Goal: Task Accomplishment & Management: Manage account settings

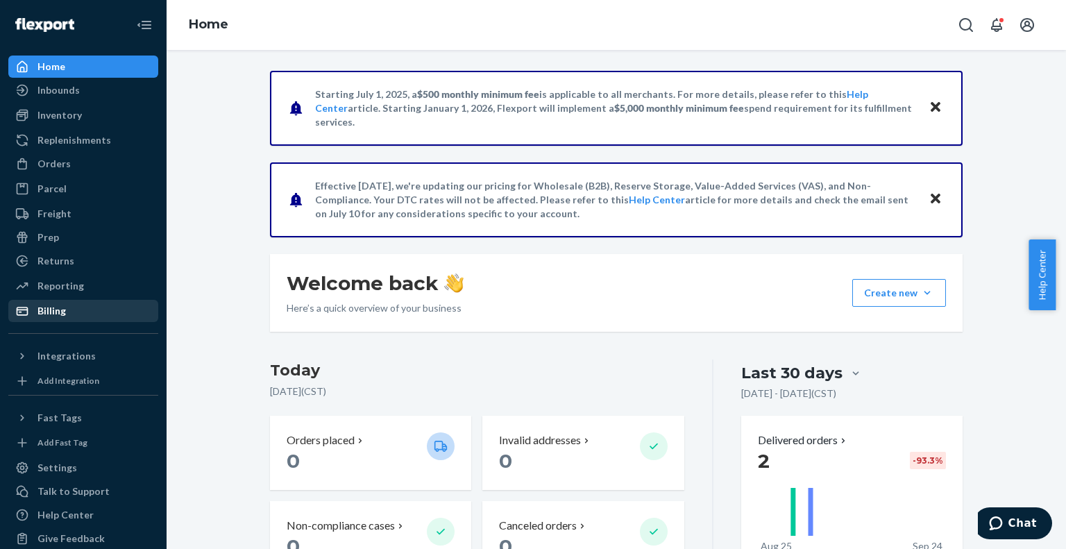
click at [60, 300] on link "Billing" at bounding box center [83, 311] width 150 height 22
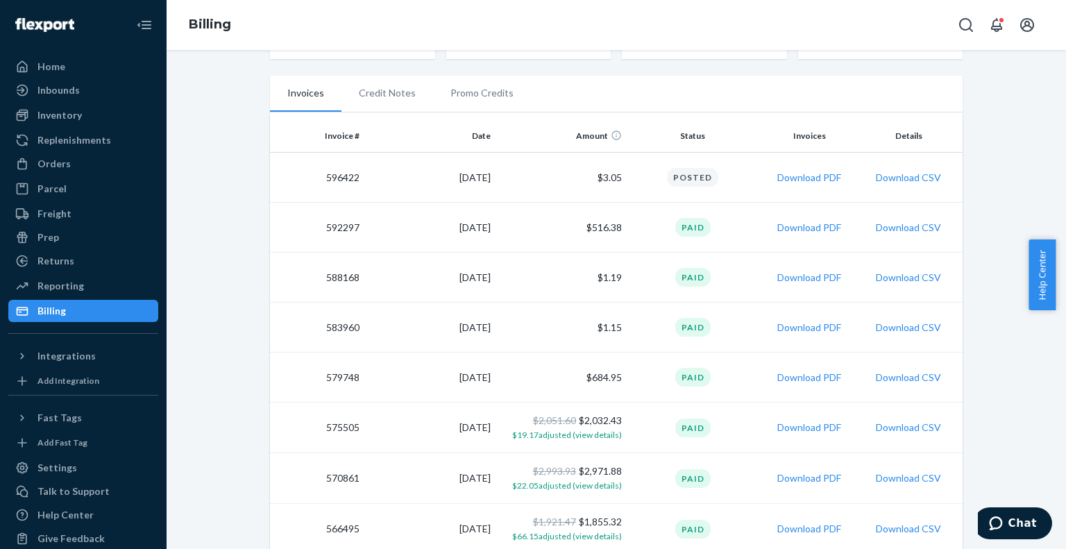
scroll to position [240, 0]
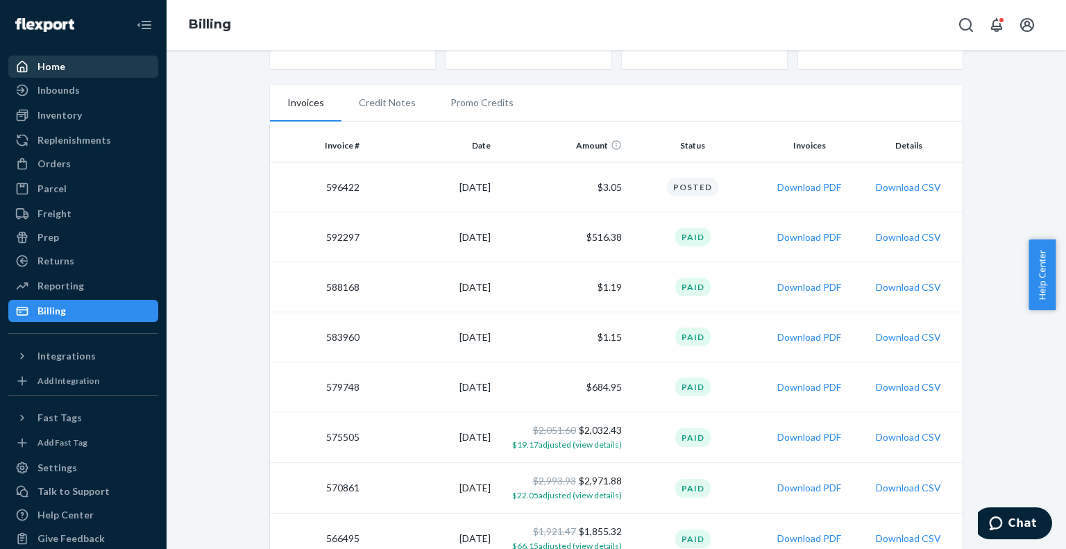
click at [78, 64] on div "Home" at bounding box center [83, 66] width 147 height 19
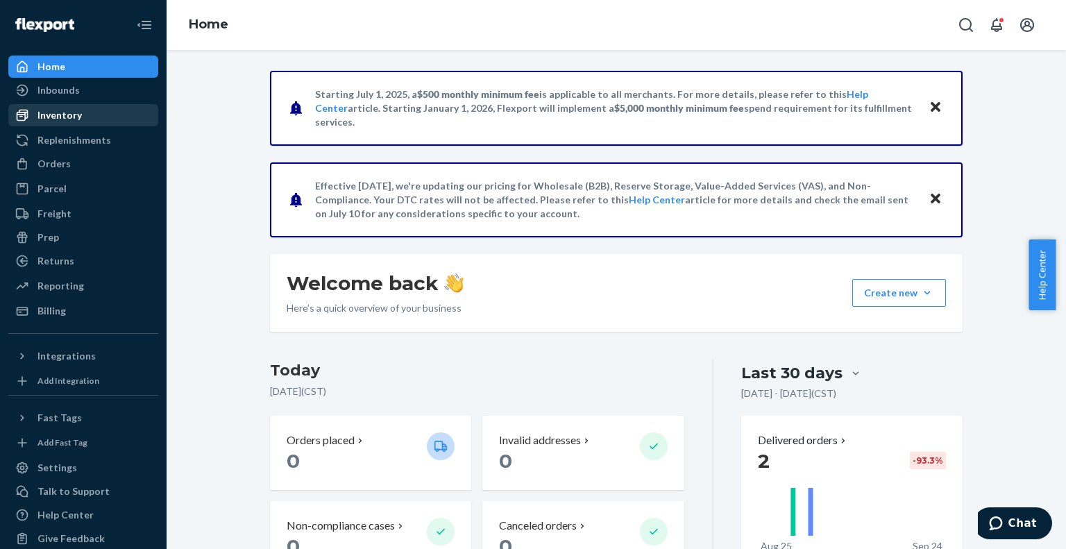
click at [72, 119] on div "Inventory" at bounding box center [59, 115] width 44 height 14
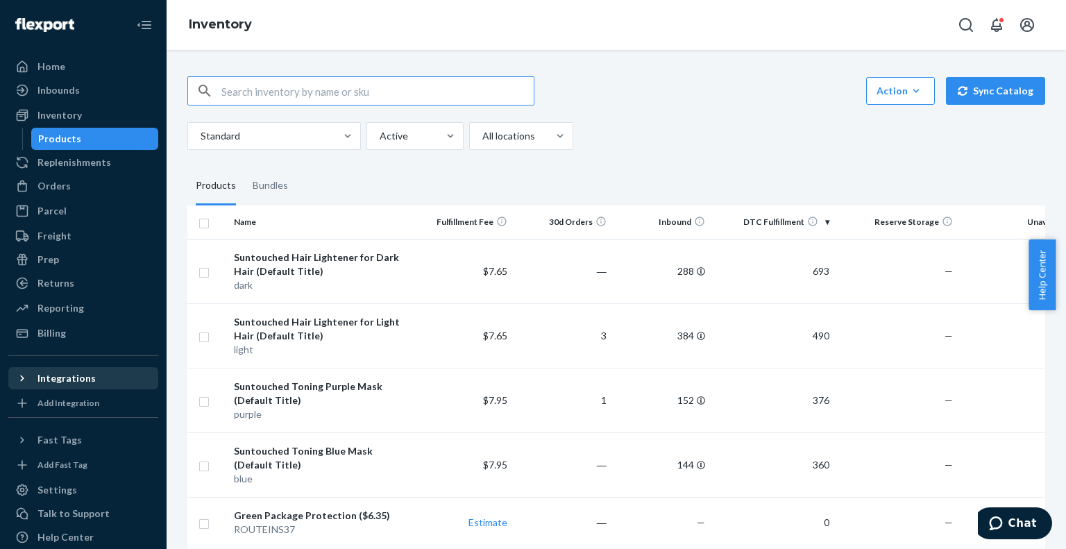
click at [74, 379] on div "Integrations" at bounding box center [66, 378] width 58 height 14
click at [1046, 346] on div "Action Create product Create bundle Bulk create products Bulk update products B…" at bounding box center [616, 299] width 899 height 499
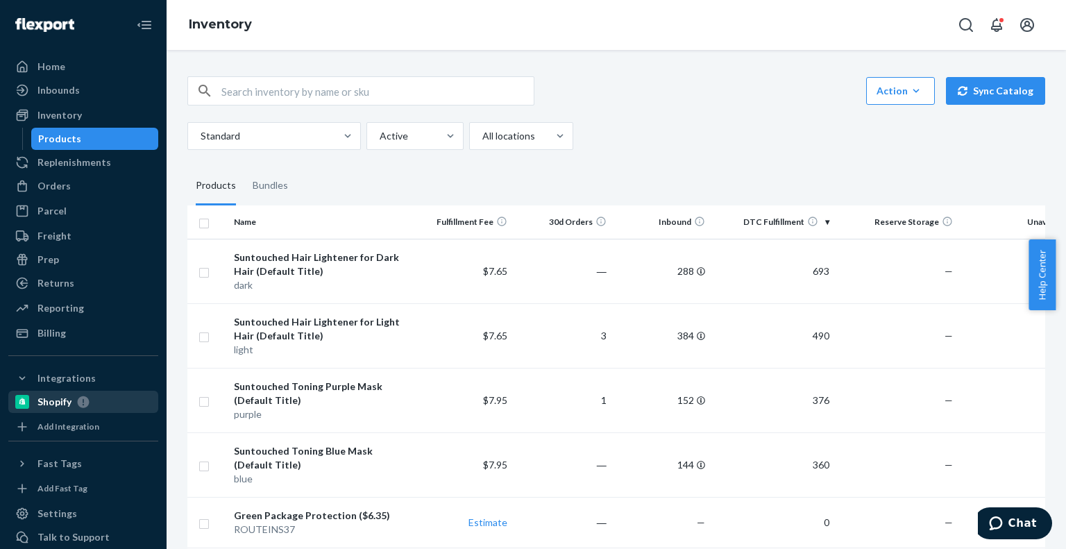
click at [54, 396] on div "Shopify" at bounding box center [54, 402] width 34 height 14
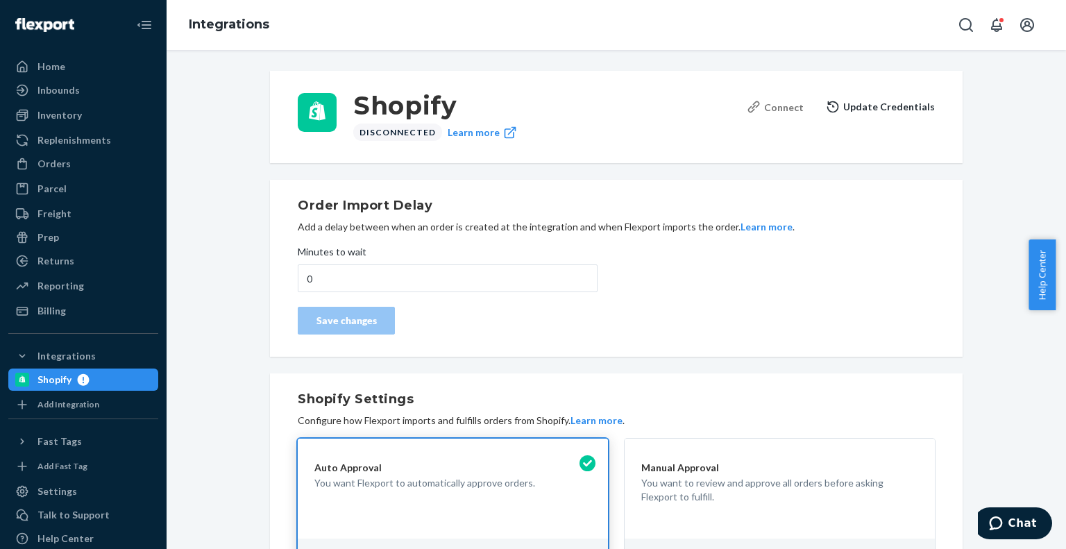
click at [778, 105] on div "Connect" at bounding box center [775, 107] width 57 height 15
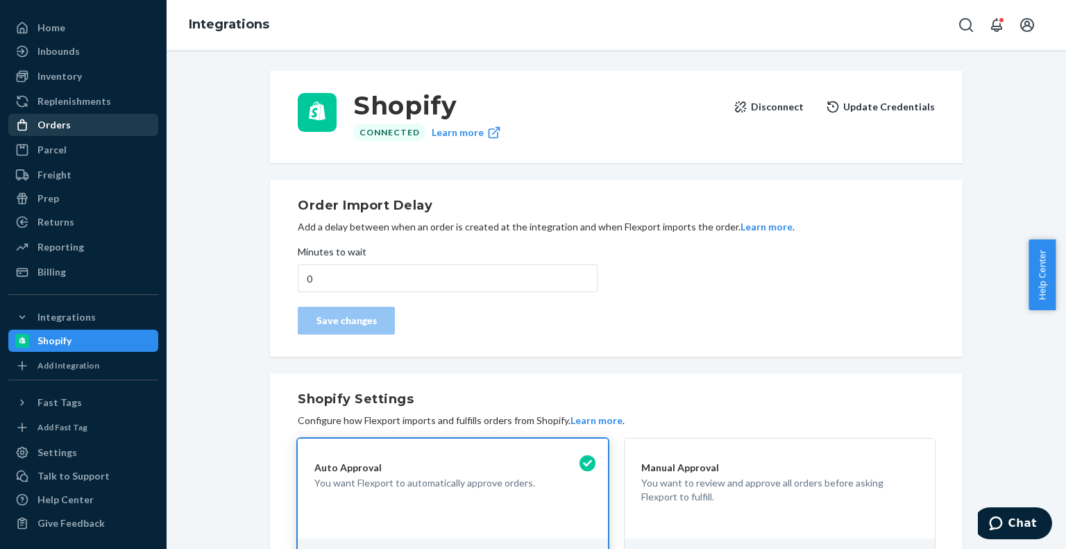
click at [65, 123] on div "Orders" at bounding box center [53, 125] width 33 height 14
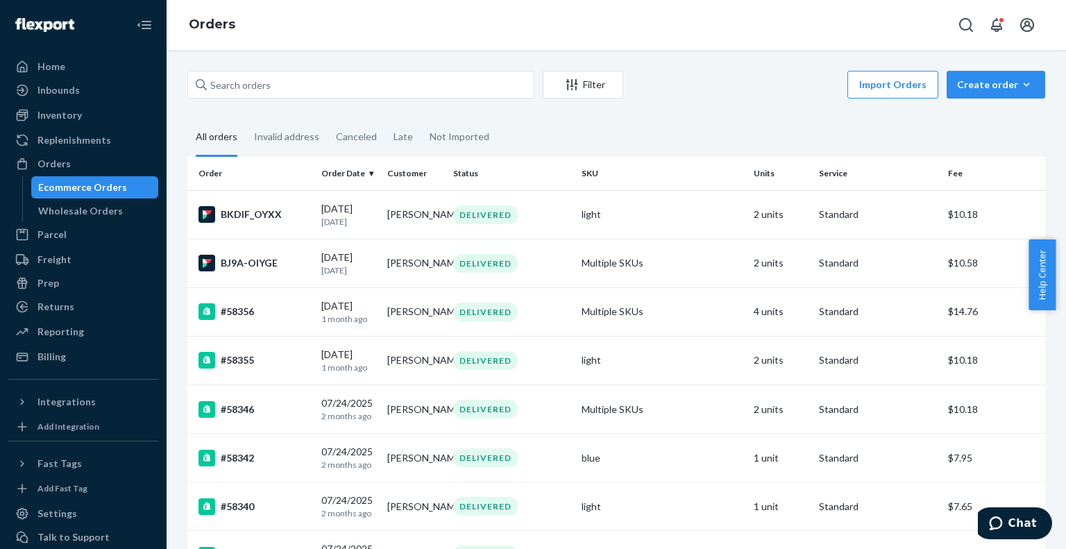
click at [1003, 128] on fieldset "All orders Invalid address Canceled Late Not Imported" at bounding box center [616, 138] width 858 height 38
click at [87, 69] on div "Home" at bounding box center [83, 66] width 147 height 19
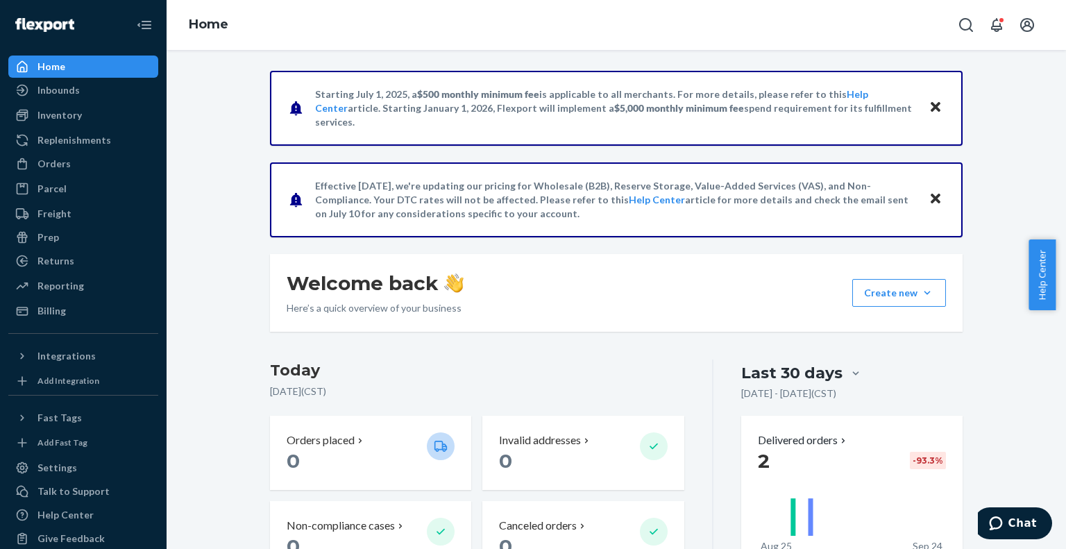
scroll to position [28, 0]
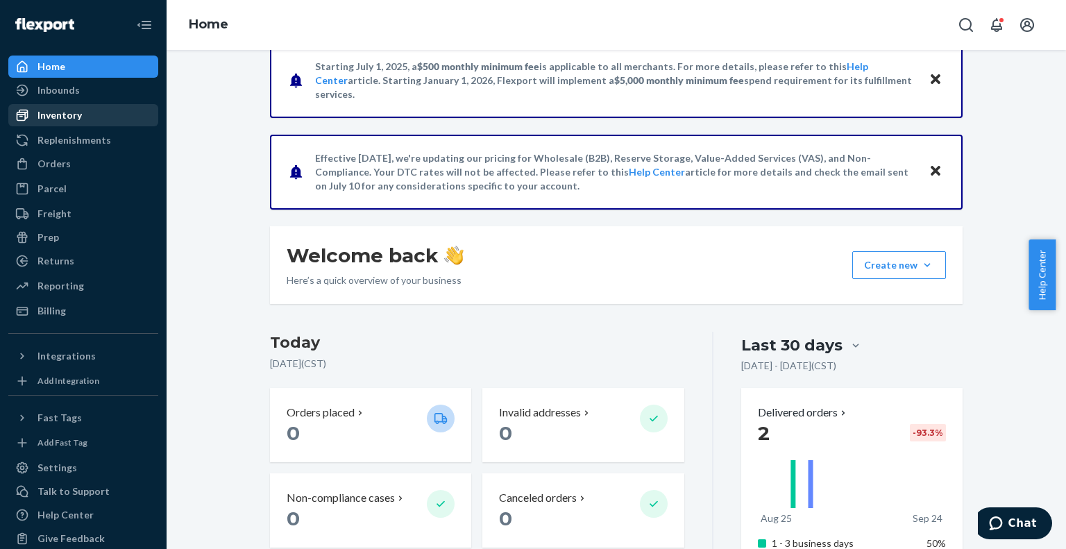
click at [66, 110] on div "Inventory" at bounding box center [59, 115] width 44 height 14
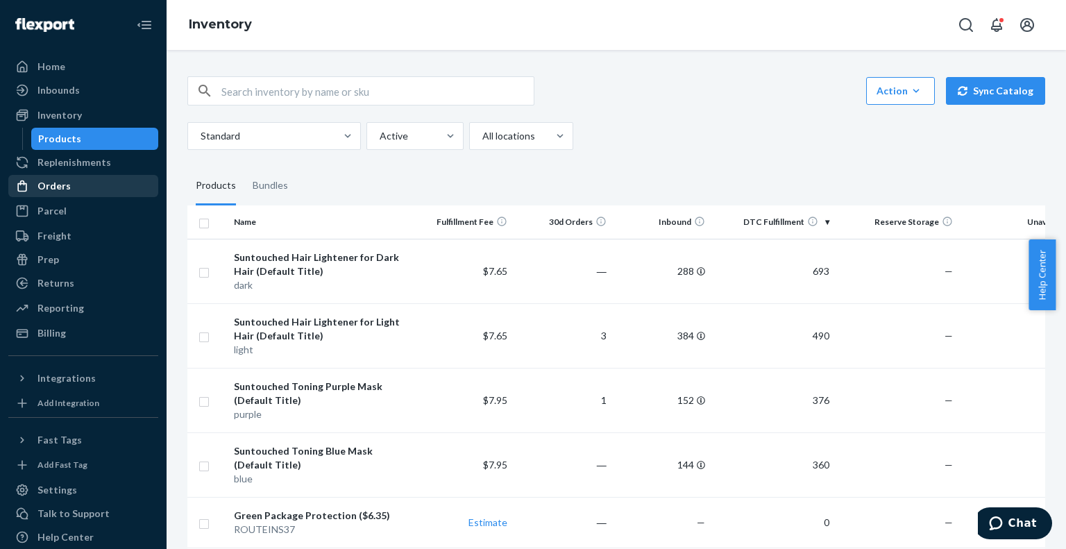
click at [67, 194] on div "Orders" at bounding box center [83, 185] width 147 height 19
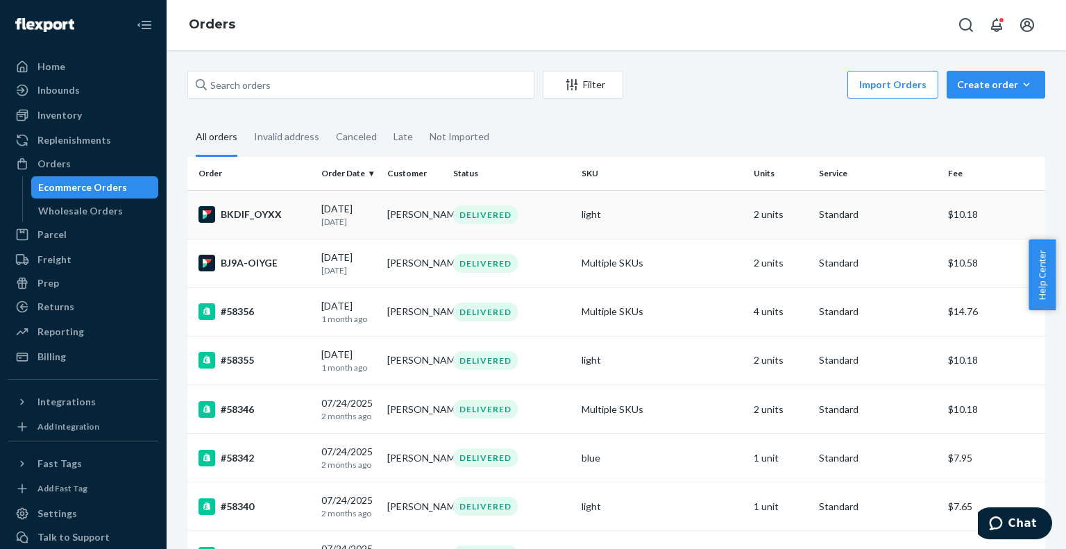
click at [901, 230] on td "Standard" at bounding box center [877, 214] width 128 height 49
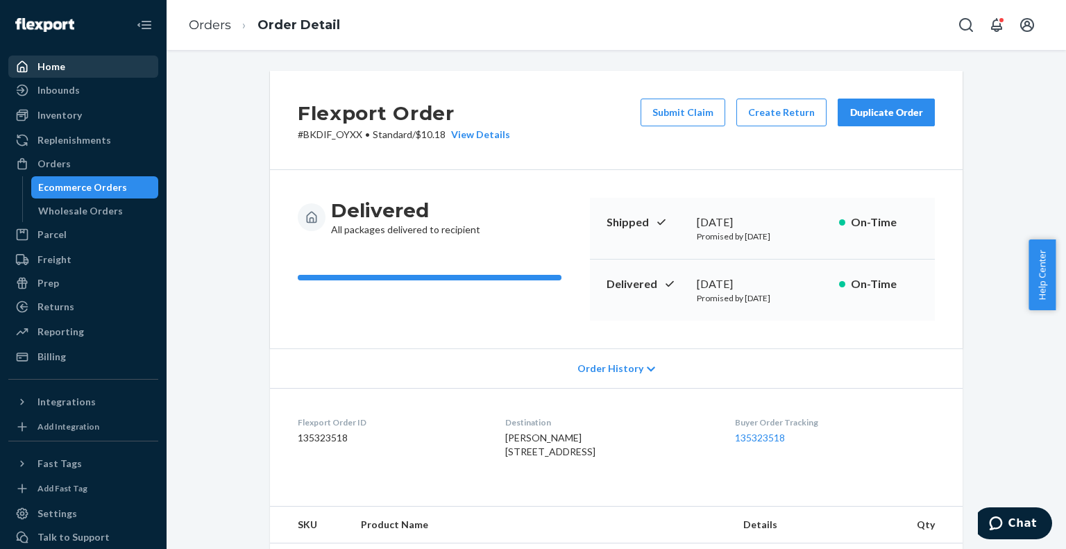
click at [66, 68] on div "Home" at bounding box center [83, 66] width 147 height 19
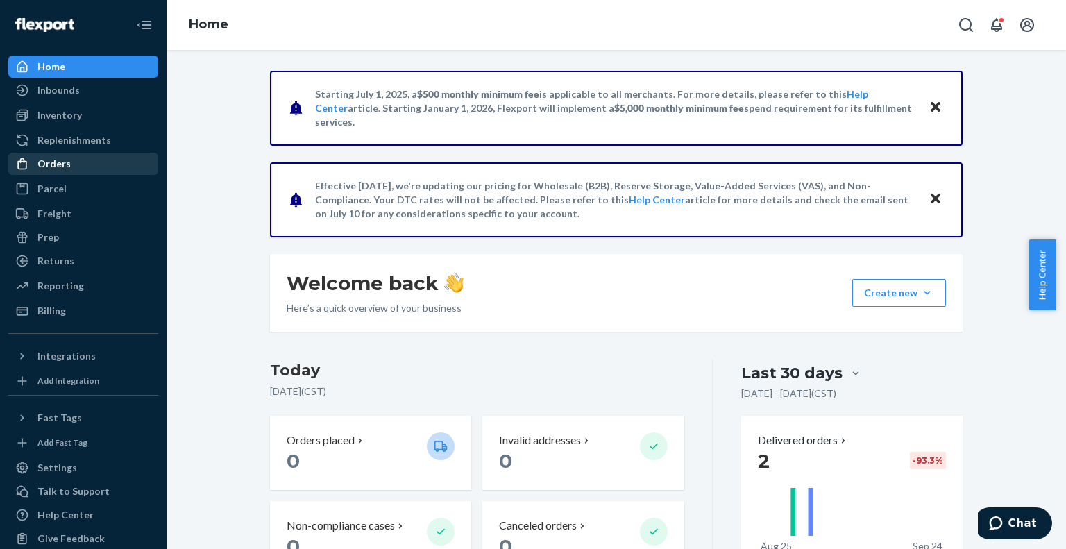
click at [68, 165] on div "Orders" at bounding box center [83, 163] width 147 height 19
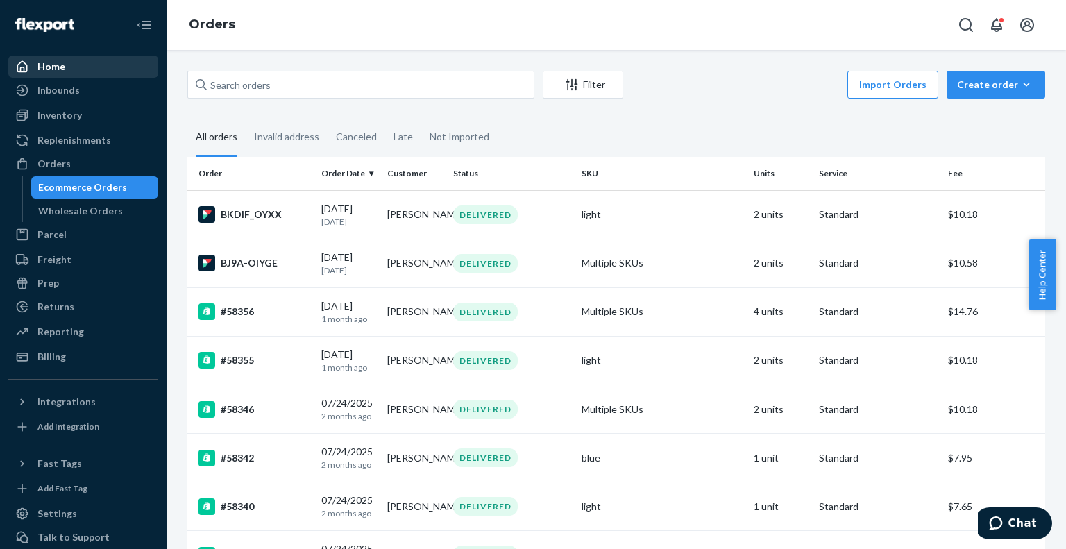
click at [93, 61] on div "Home" at bounding box center [83, 66] width 147 height 19
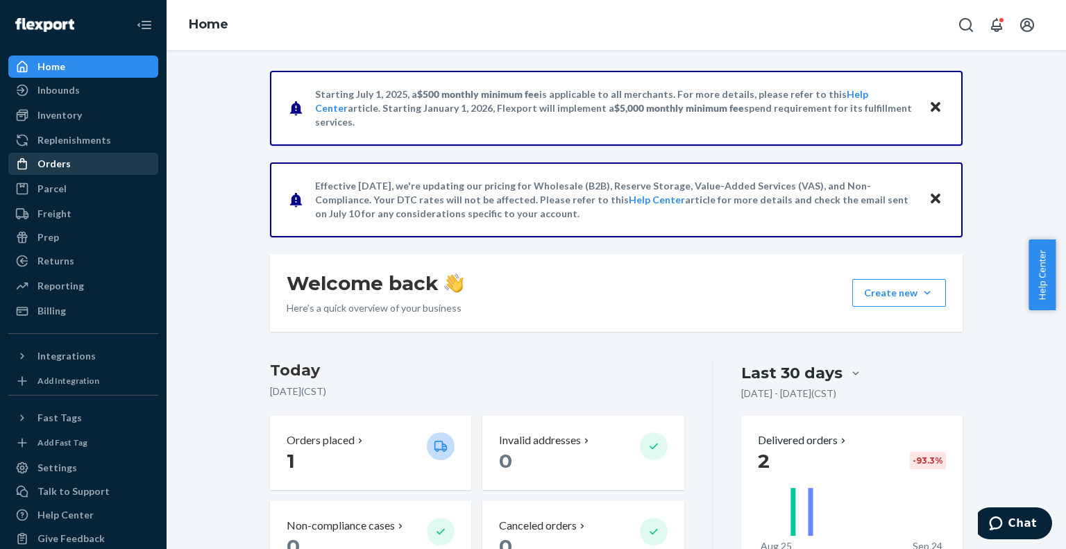
click at [101, 166] on div "Orders" at bounding box center [83, 163] width 147 height 19
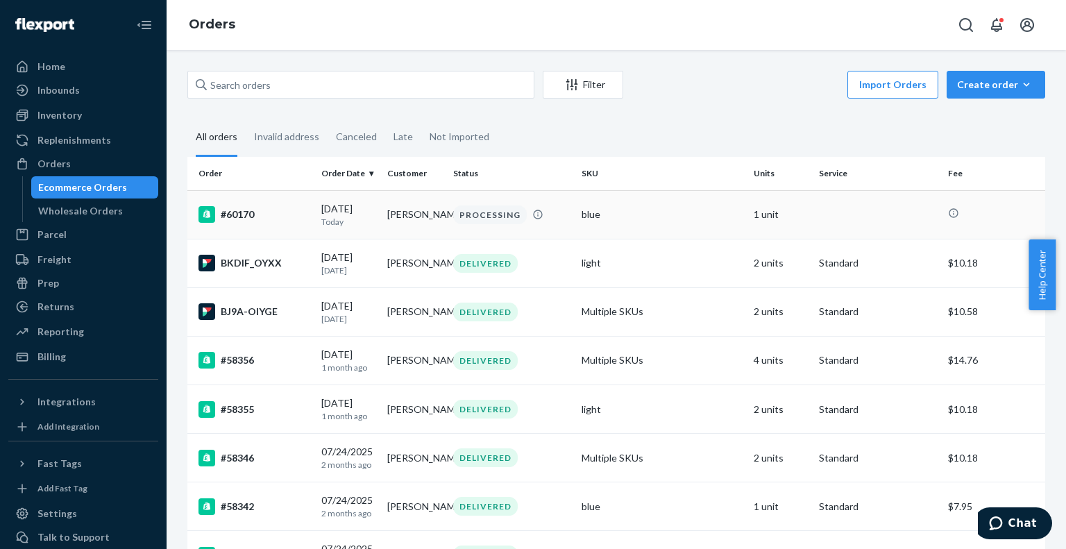
click at [706, 207] on td "blue" at bounding box center [661, 214] width 171 height 49
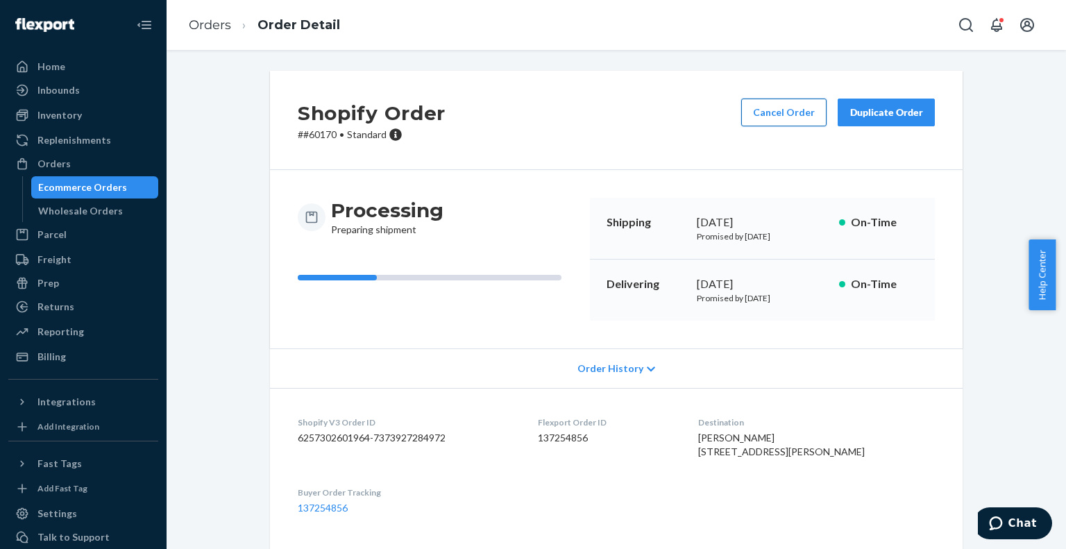
click at [805, 111] on button "Cancel Order" at bounding box center [783, 113] width 85 height 28
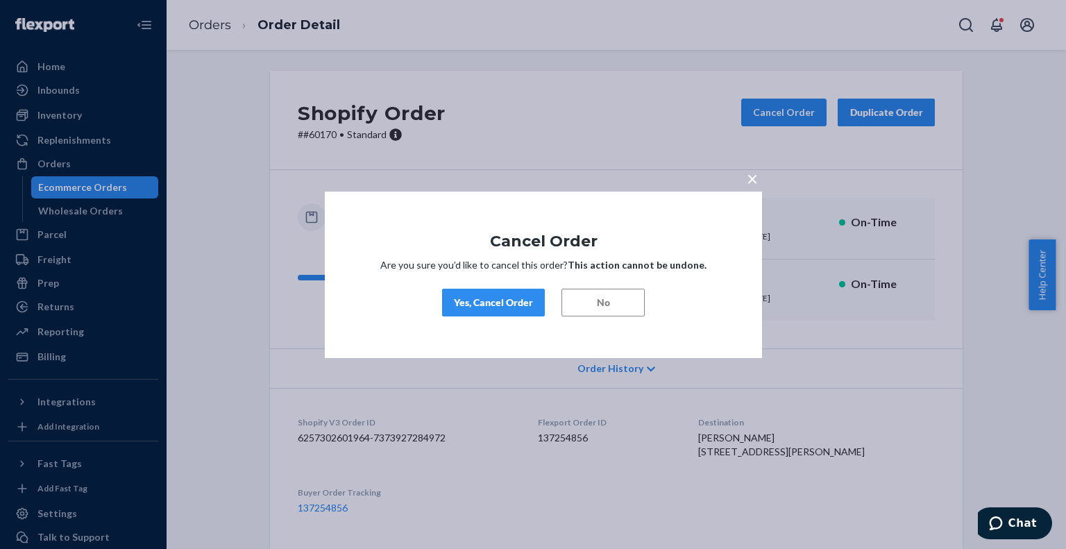
click at [515, 302] on div "Yes, Cancel Order" at bounding box center [493, 303] width 79 height 14
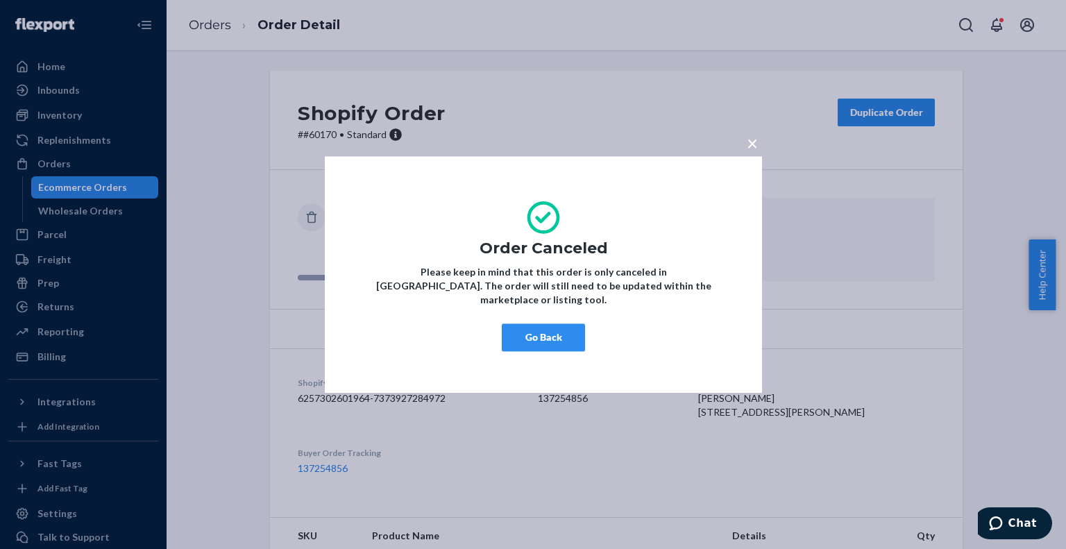
click at [216, 144] on div "× Order Canceled Please keep in mind that this order is only canceled in Flexpo…" at bounding box center [533, 274] width 1066 height 549
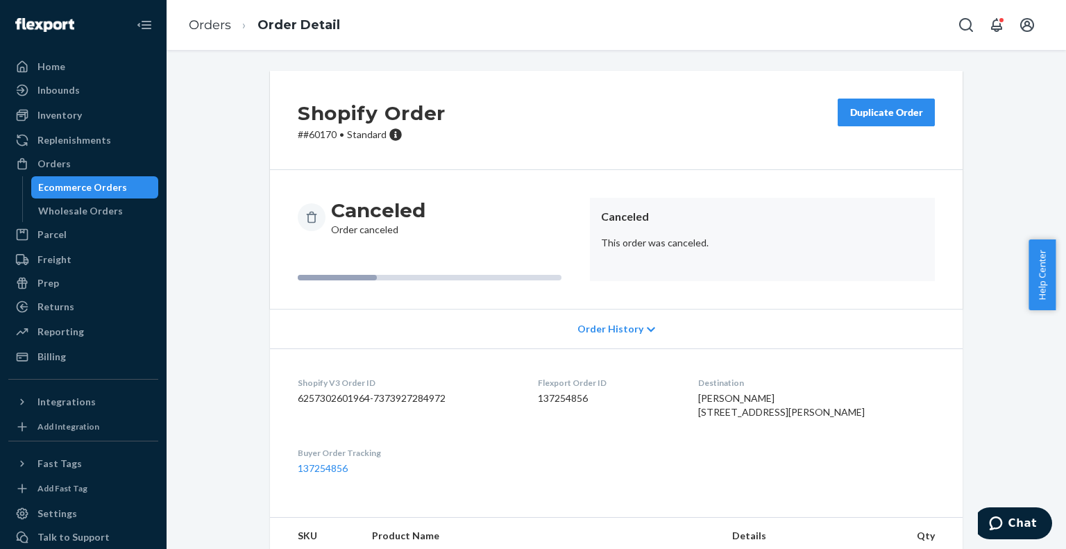
click at [209, 34] on ol "Orders Order Detail" at bounding box center [264, 25] width 173 height 41
click at [214, 23] on link "Orders" at bounding box center [210, 24] width 42 height 15
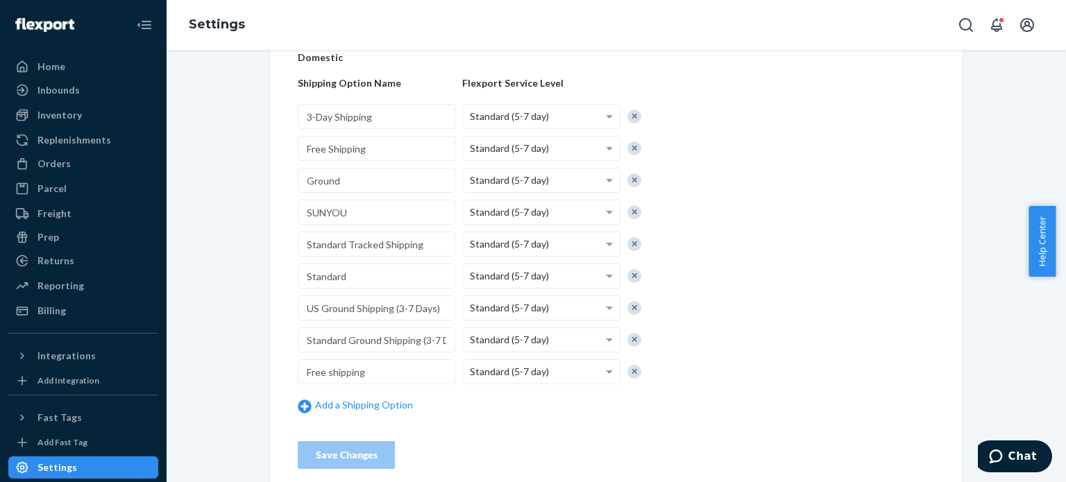
scroll to position [264, 0]
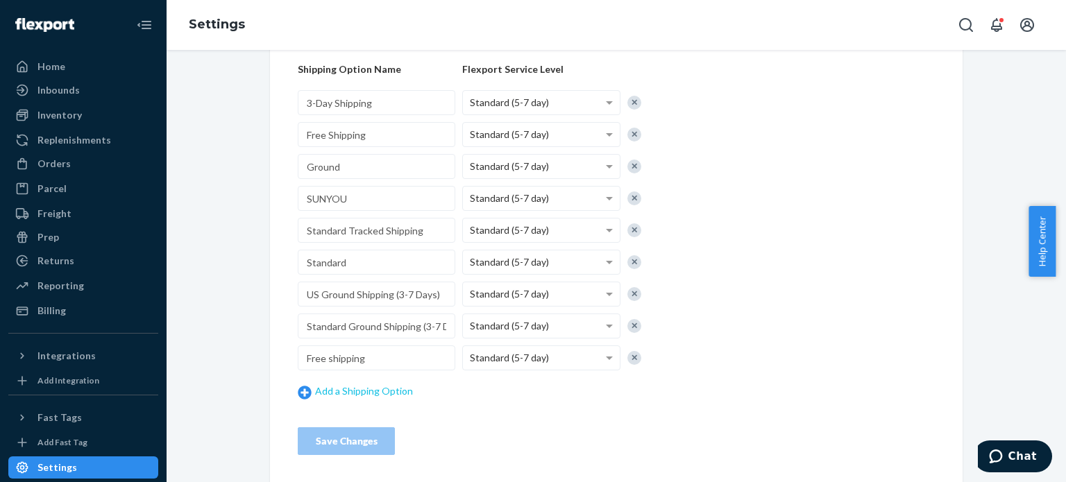
click at [353, 387] on link "Add a Shipping Option" at bounding box center [376, 391] width 157 height 15
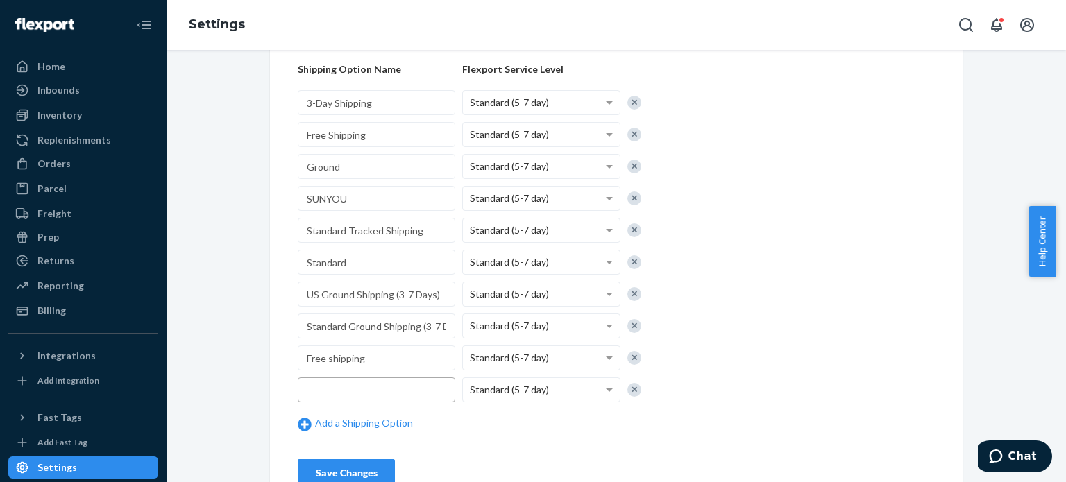
click at [364, 399] on input "text" at bounding box center [376, 389] width 157 height 25
paste input "US Ground Shipping (3-7 Days)"
click at [305, 393] on input "US Ground Shipping (3-7 Days)" at bounding box center [376, 389] width 157 height 25
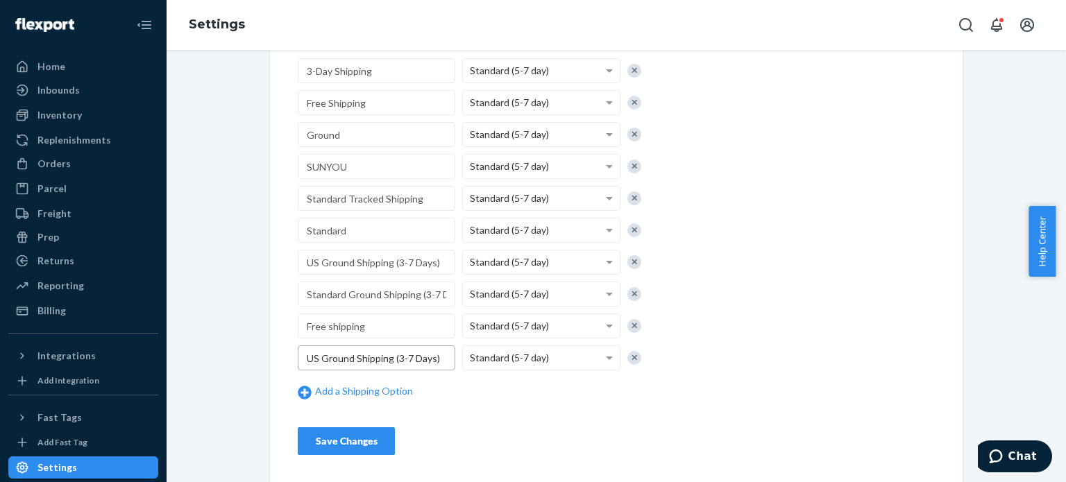
type input "US Ground Shipping (3-7 Days)"
click at [348, 445] on div "Save Changes" at bounding box center [346, 441] width 74 height 14
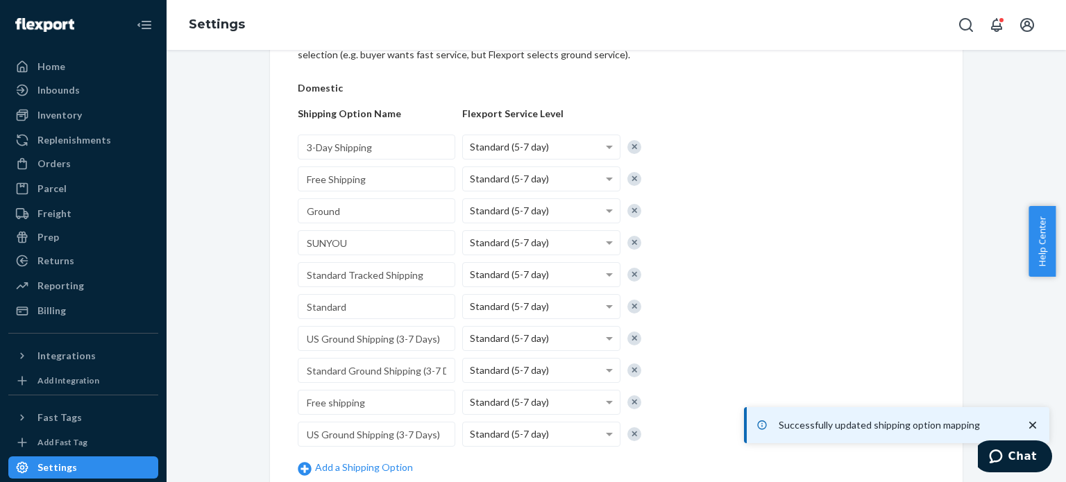
scroll to position [0, 0]
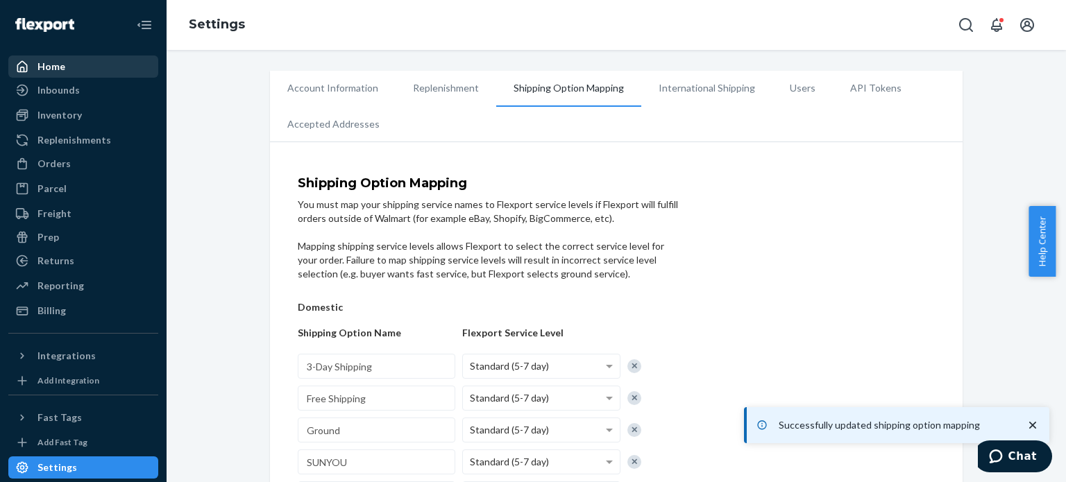
click at [60, 60] on div "Home" at bounding box center [51, 67] width 28 height 14
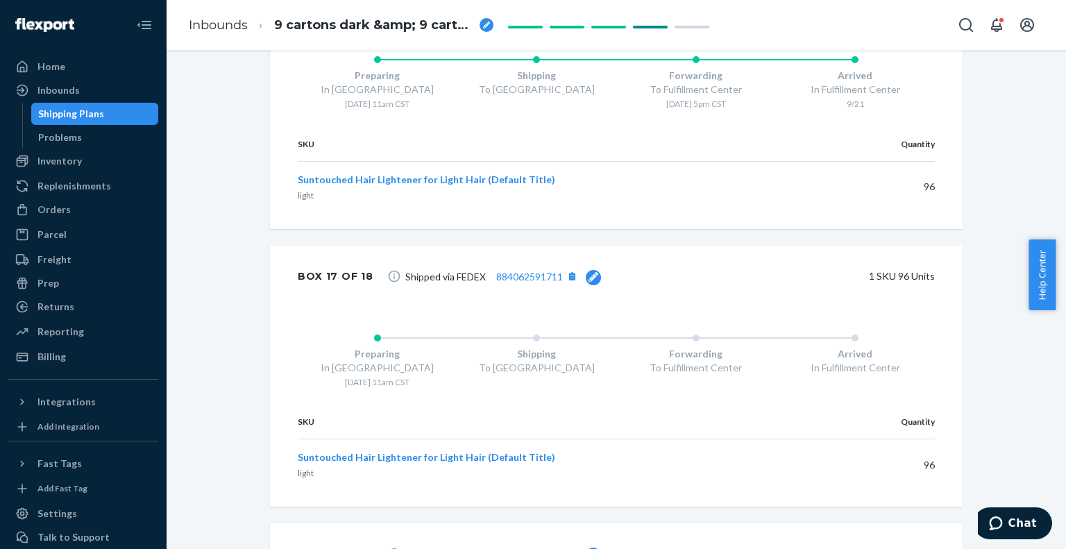
scroll to position [5280, 0]
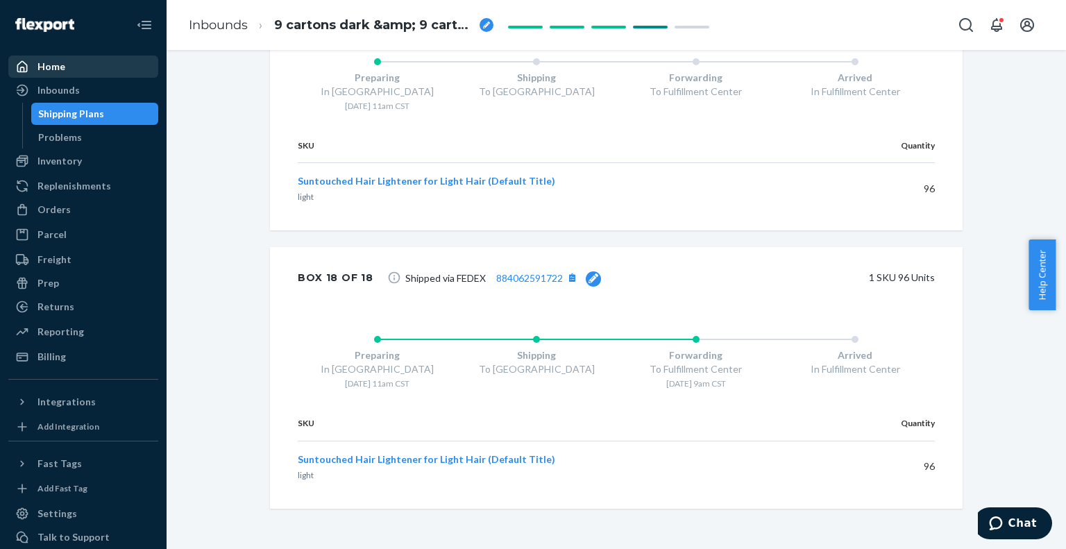
click at [93, 67] on div "Home" at bounding box center [83, 66] width 147 height 19
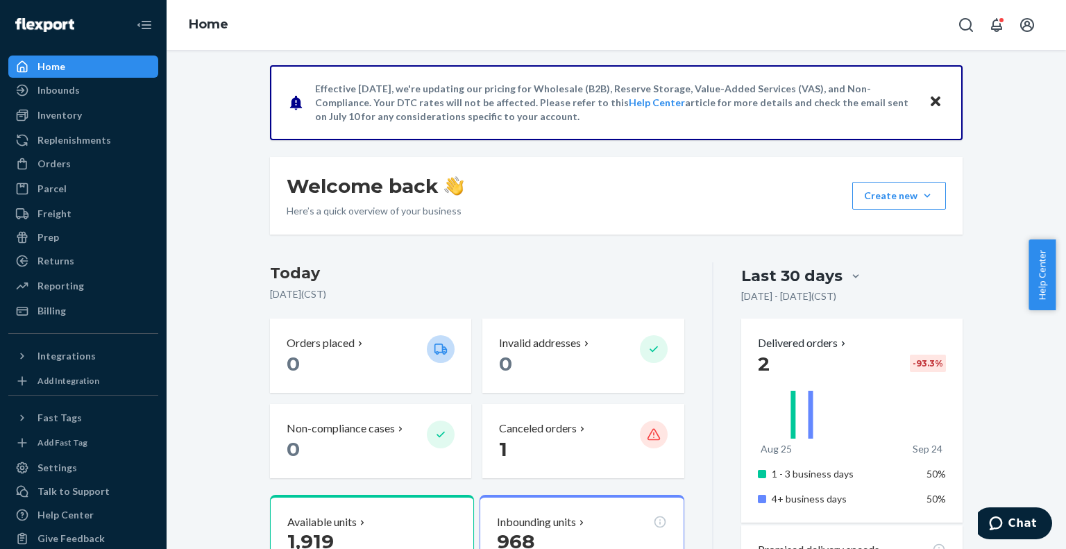
scroll to position [94, 0]
